Goal: Task Accomplishment & Management: Manage account settings

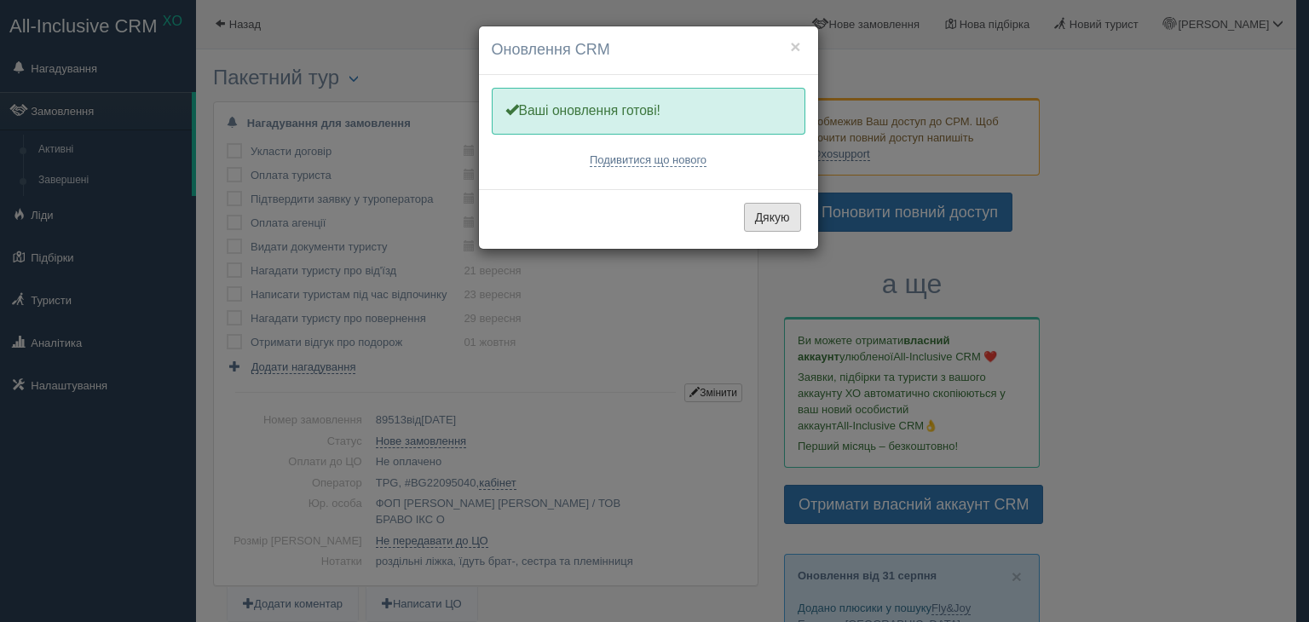
click at [770, 226] on button "Дякую" at bounding box center [772, 217] width 57 height 29
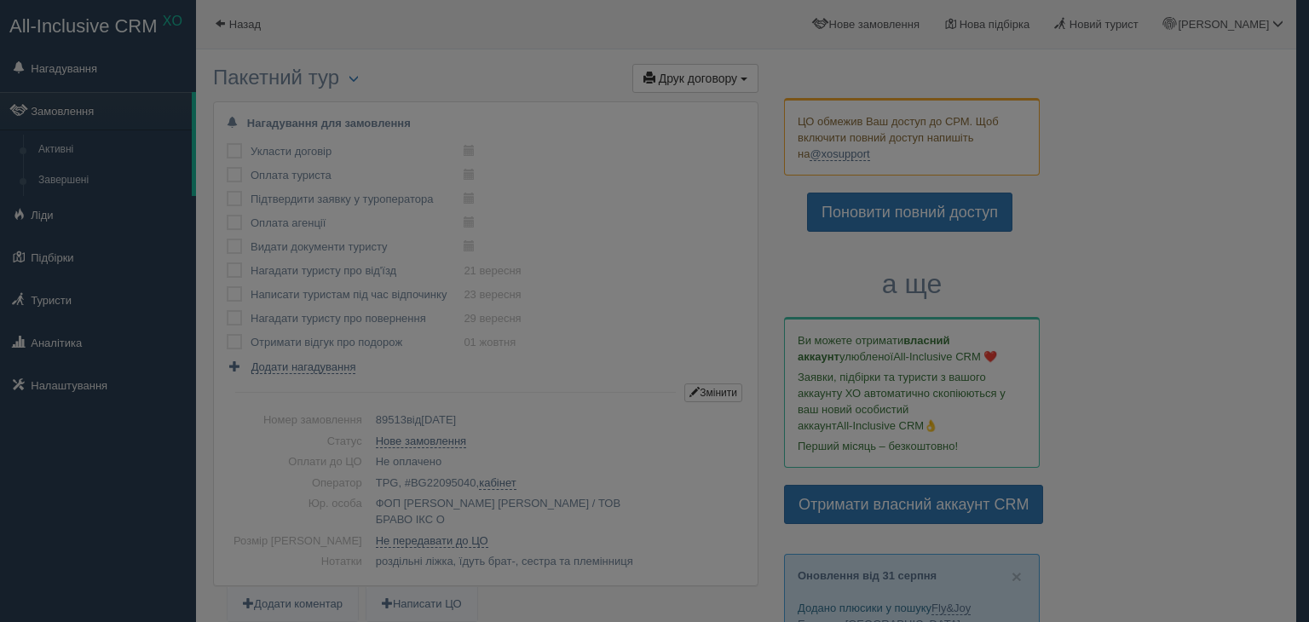
click at [802, 45] on div at bounding box center [654, 311] width 1309 height 622
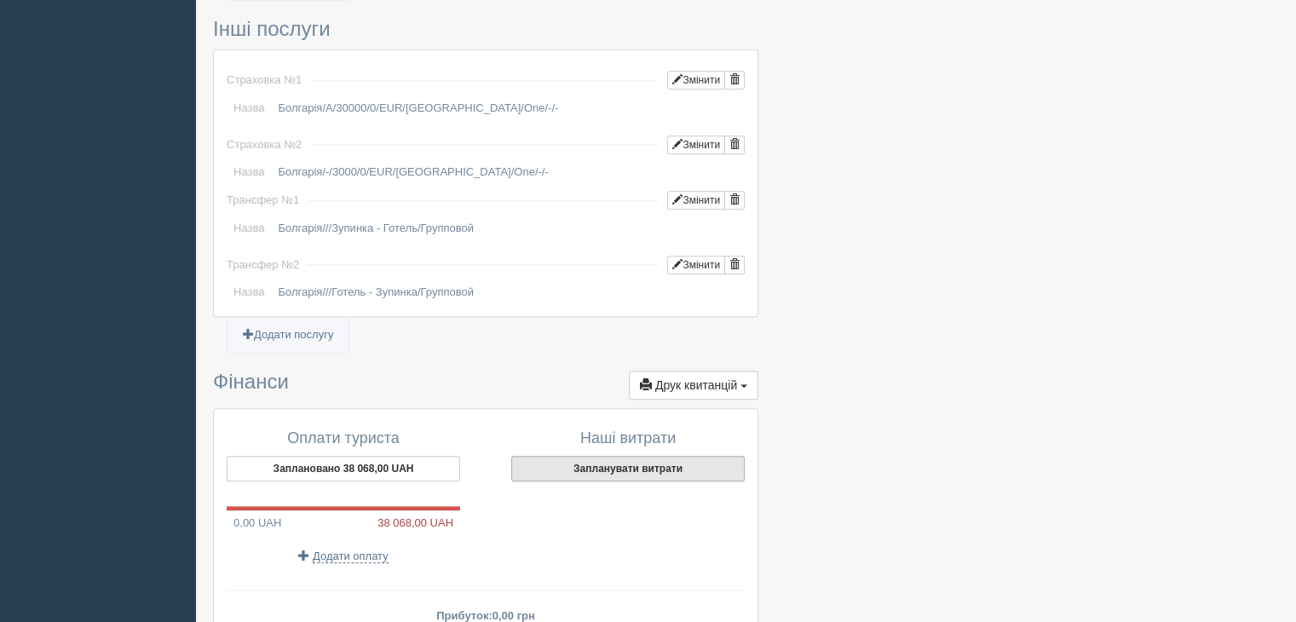
scroll to position [1619, 0]
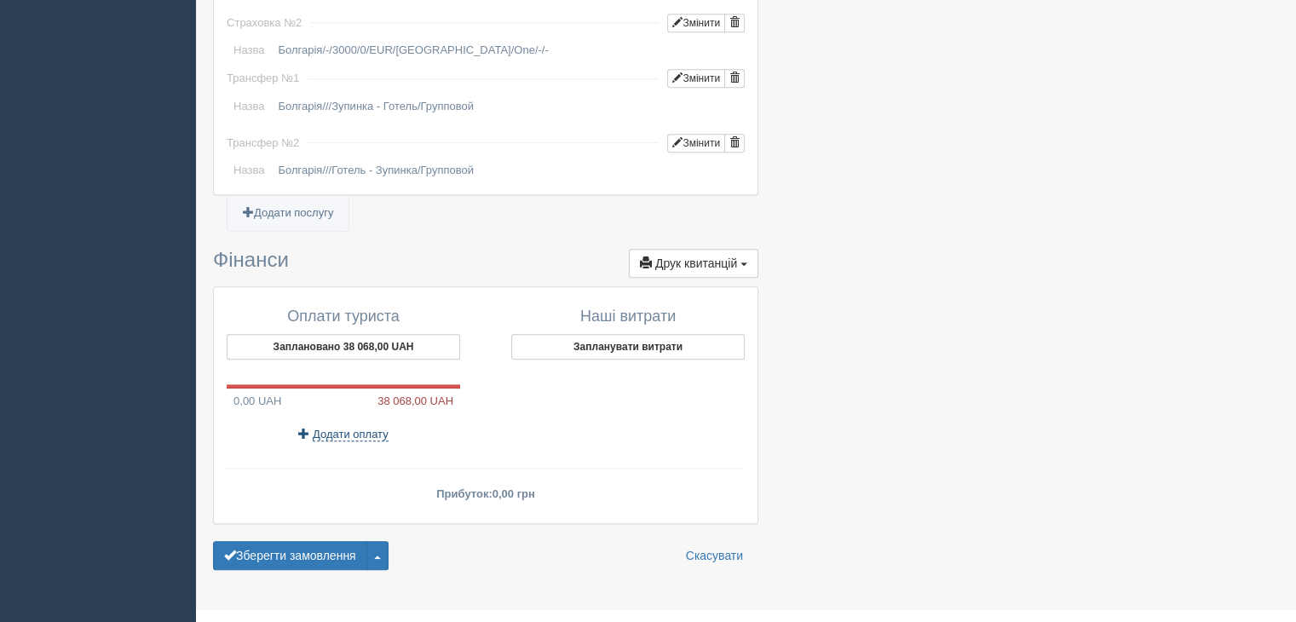
click at [348, 428] on span "Додати оплату" at bounding box center [351, 435] width 76 height 14
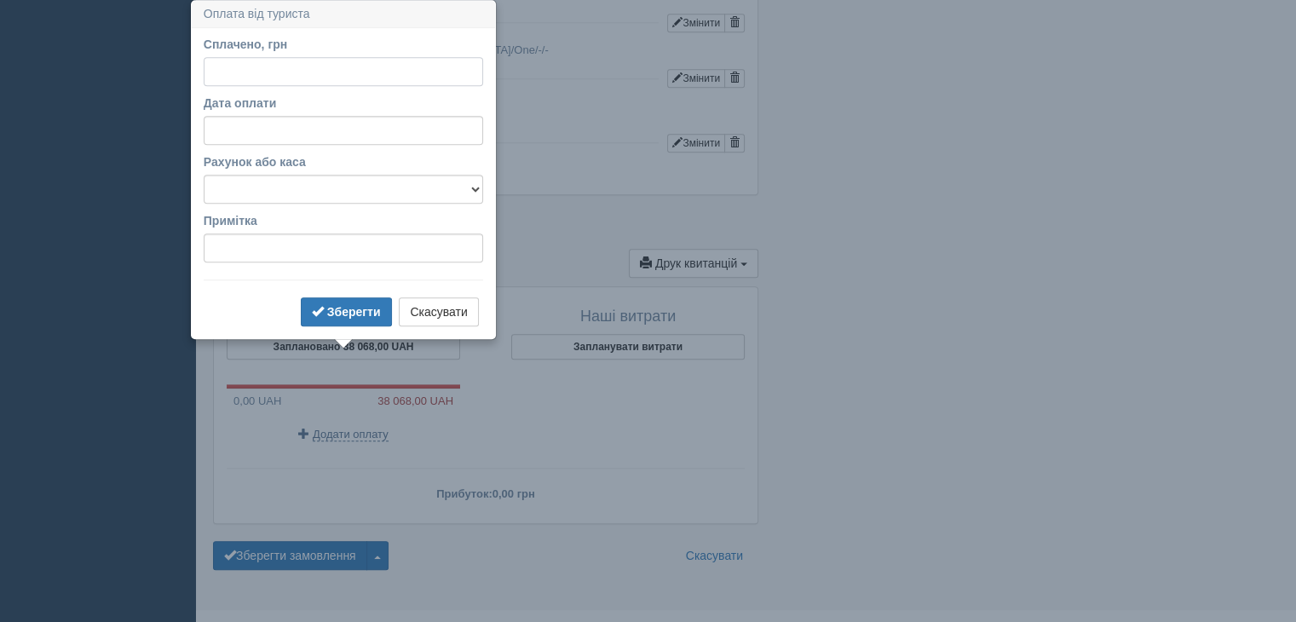
scroll to position [1618, 0]
click at [226, 81] on input "Сплачено, грн" at bounding box center [343, 72] width 279 height 29
type input "12000"
click at [339, 185] on select "Готівка Картка Рахунок у банку" at bounding box center [343, 190] width 279 height 29
select select "1165"
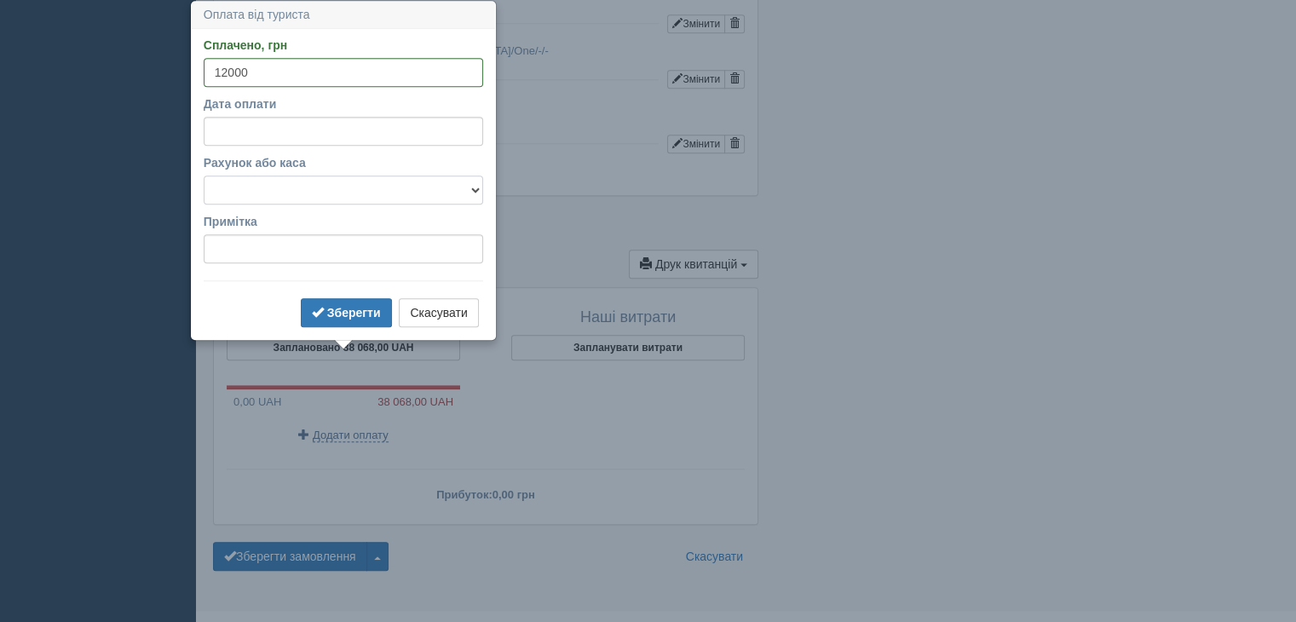
click at [204, 176] on select "Готівка Картка Рахунок у банку" at bounding box center [343, 190] width 279 height 29
click at [354, 314] on b "Зберегти" at bounding box center [354, 313] width 54 height 14
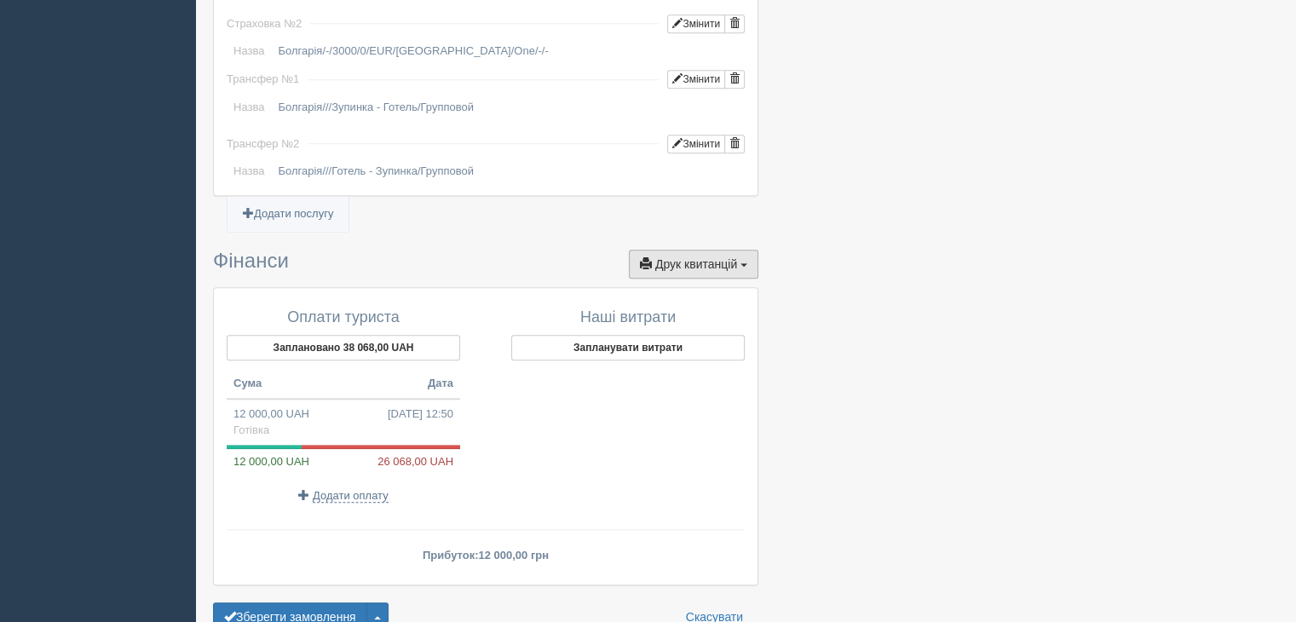
click at [730, 257] on span "Друк квитанцій" at bounding box center [696, 264] width 82 height 14
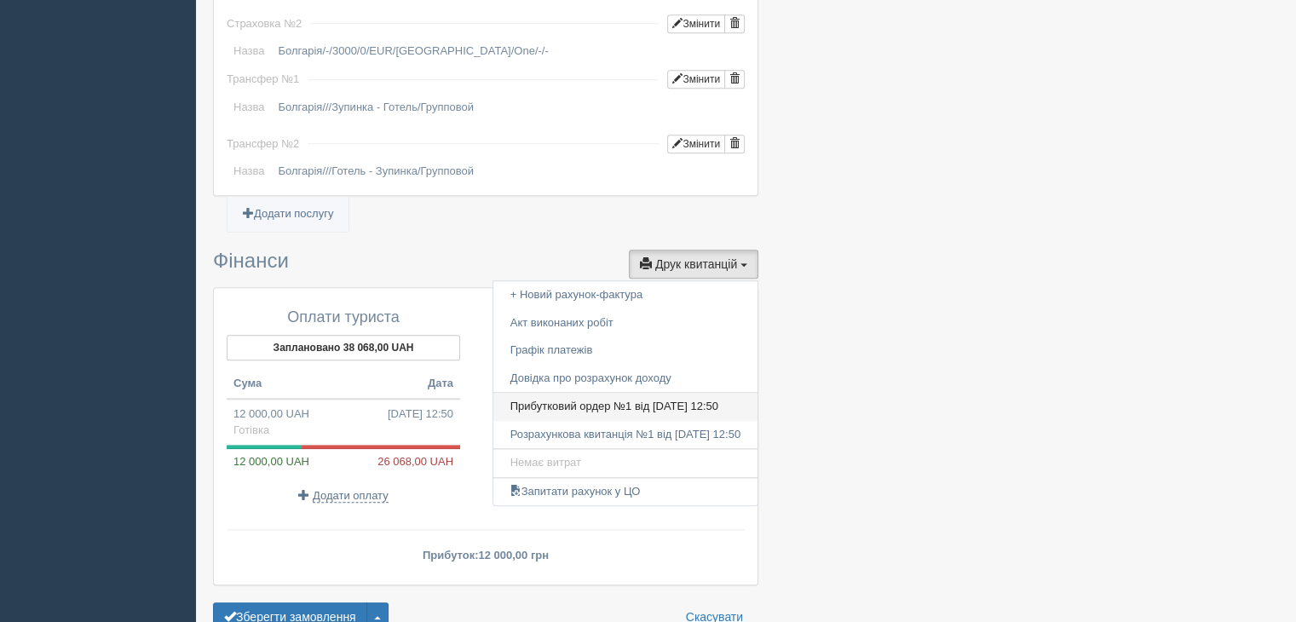
click at [576, 393] on link "Прибутковий ордер №1 від [DATE] 12:50" at bounding box center [625, 407] width 264 height 28
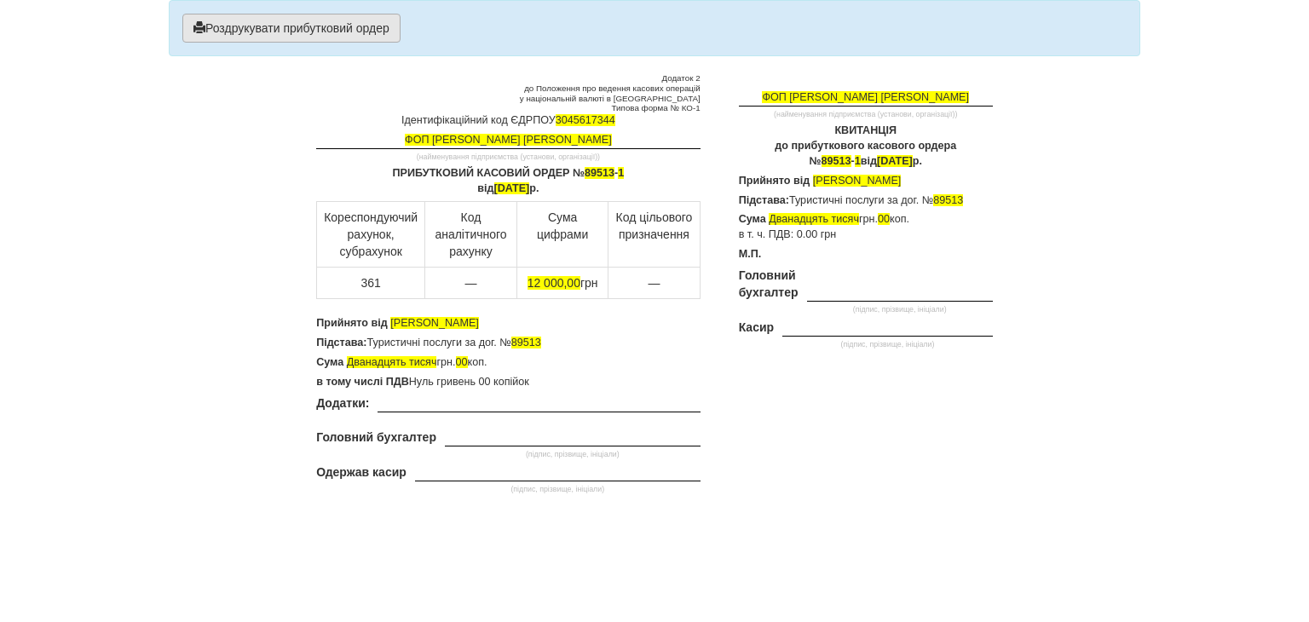
click at [343, 25] on button "Роздрукувати прибутковий ордер" at bounding box center [291, 28] width 218 height 29
